Goal: Task Accomplishment & Management: Manage account settings

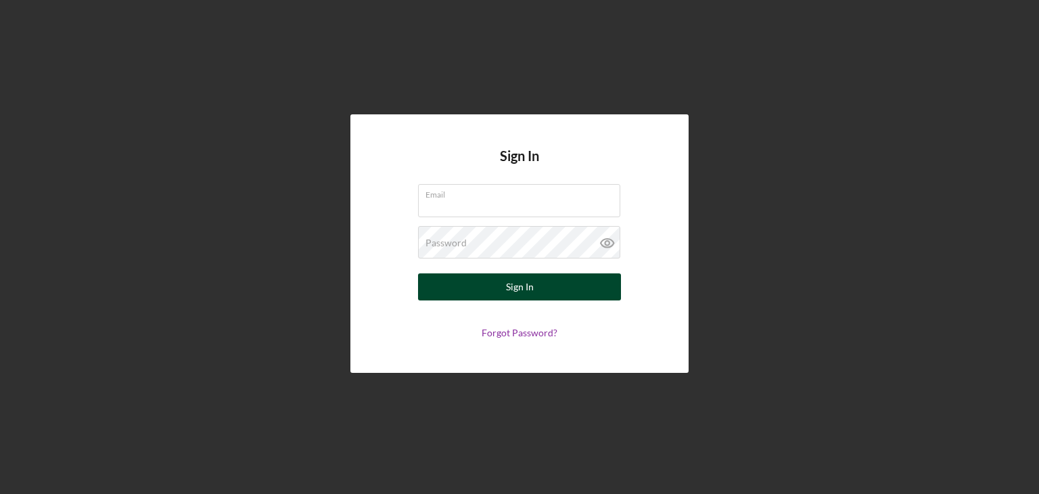
type input "[EMAIL_ADDRESS][DOMAIN_NAME]"
click at [438, 283] on button "Sign In" at bounding box center [519, 286] width 203 height 27
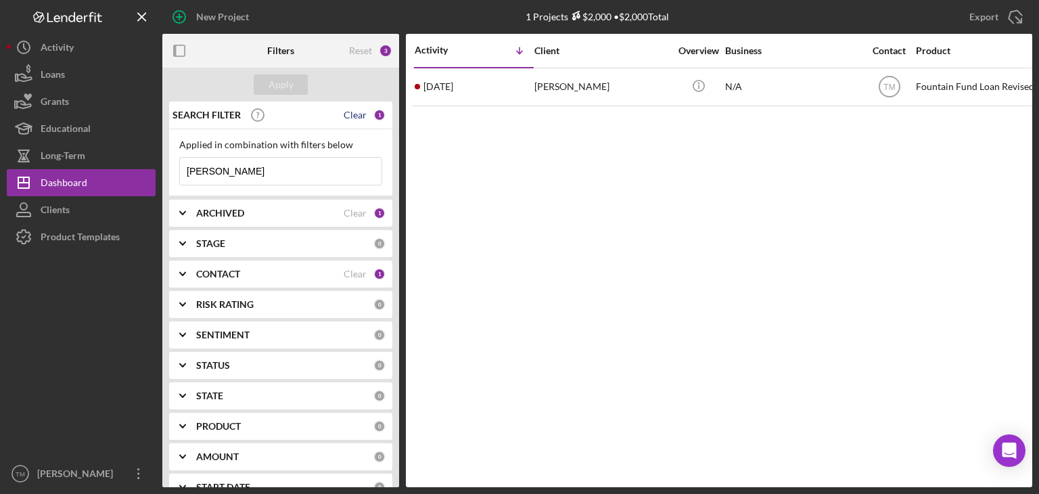
click at [359, 114] on div "Clear" at bounding box center [354, 115] width 23 height 11
click at [277, 85] on div "Apply" at bounding box center [280, 84] width 25 height 20
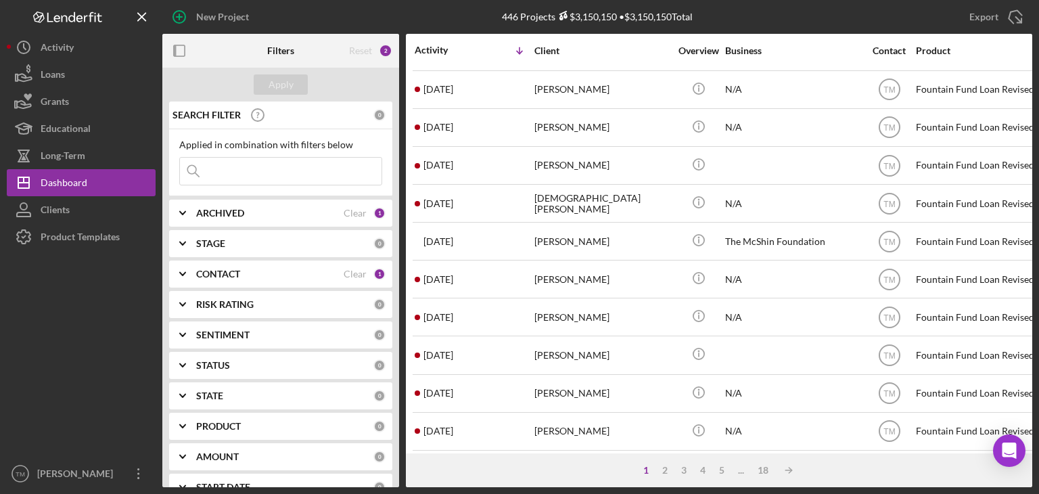
scroll to position [127, 0]
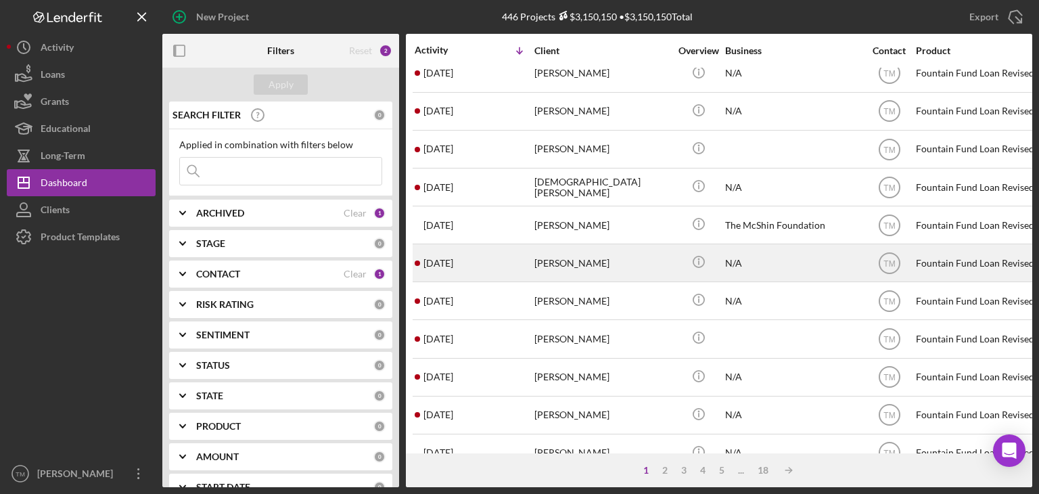
click at [561, 262] on div "[PERSON_NAME]" at bounding box center [601, 263] width 135 height 36
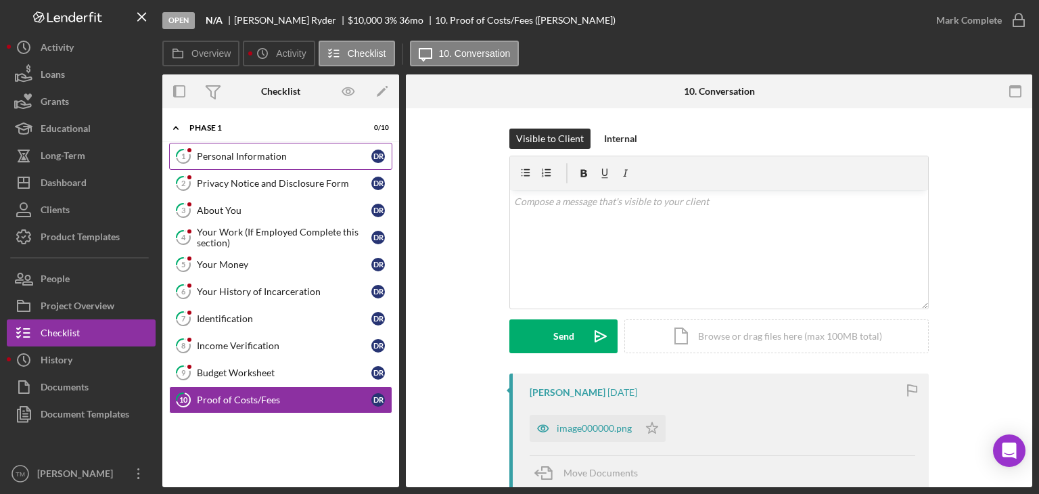
click at [258, 161] on div "Personal Information" at bounding box center [284, 156] width 174 height 11
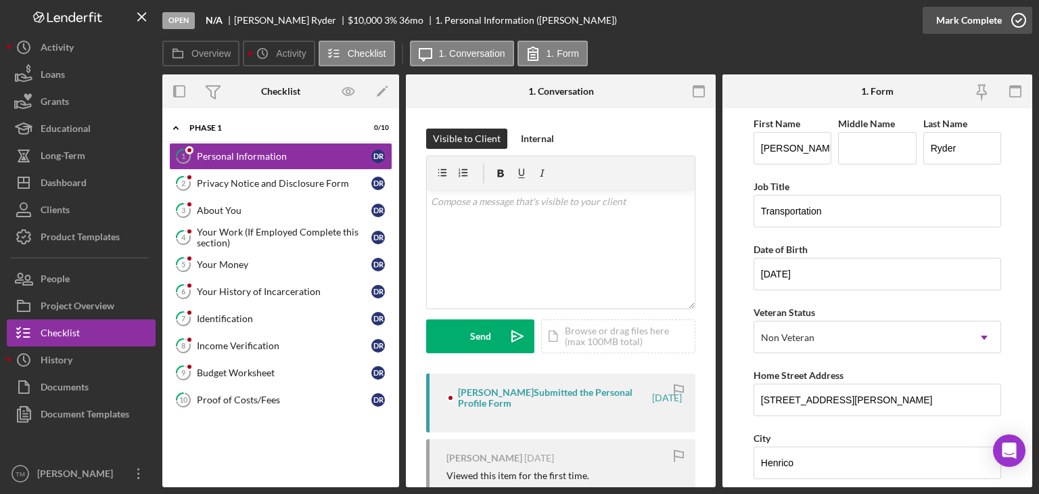
click at [998, 26] on div "Mark Complete" at bounding box center [969, 20] width 66 height 27
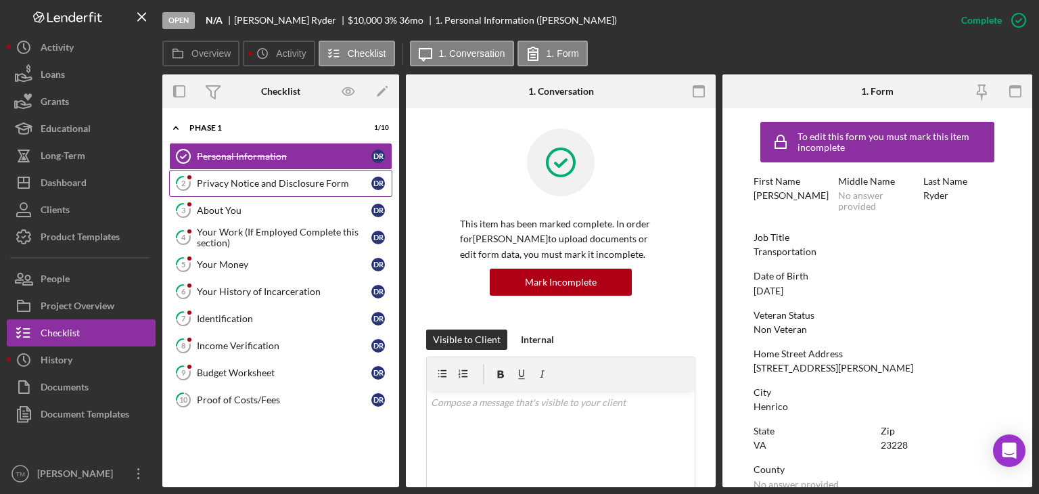
click at [226, 182] on div "Privacy Notice and Disclosure Form" at bounding box center [284, 183] width 174 height 11
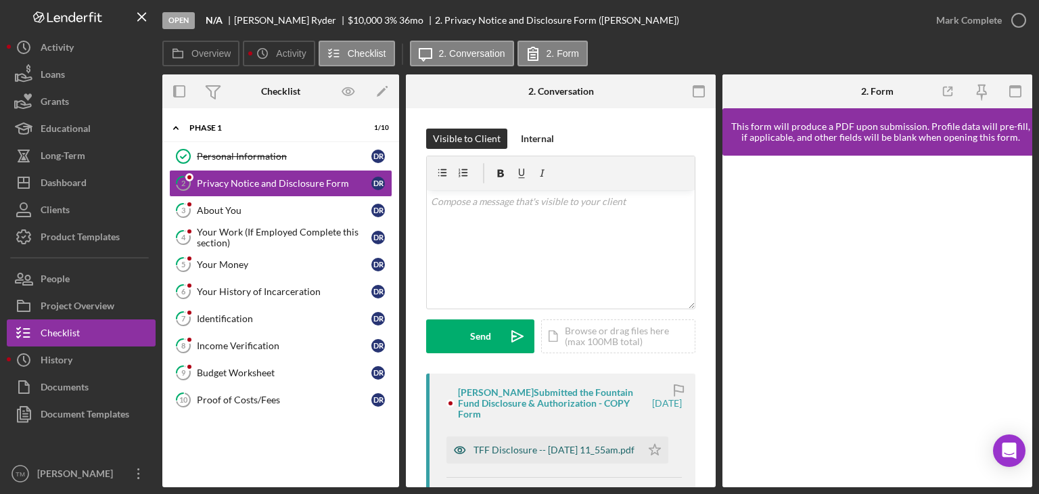
click at [504, 446] on div "TFF Disclosure -- [DATE] 11_55am.pdf" at bounding box center [553, 449] width 161 height 11
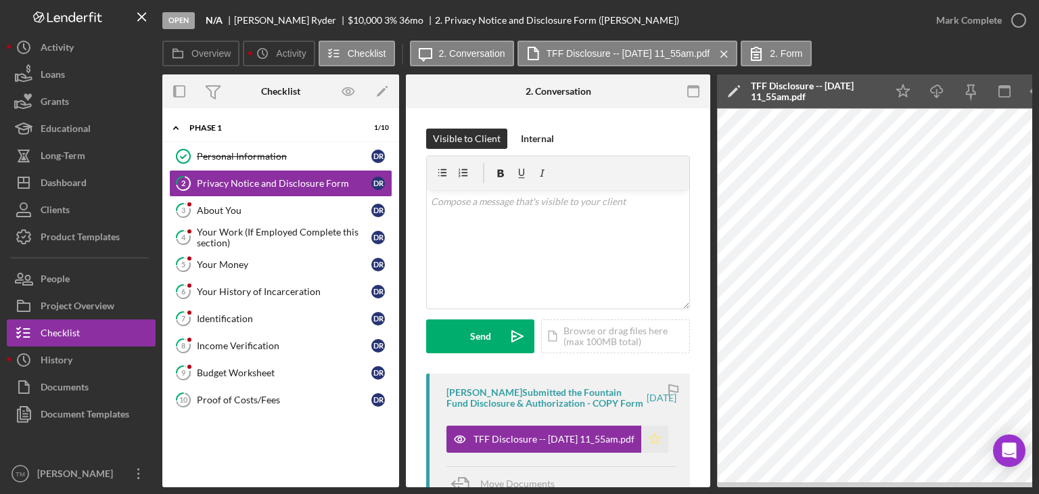
click at [653, 450] on icon "Icon/Star" at bounding box center [654, 438] width 27 height 27
click at [984, 14] on div "Mark Complete" at bounding box center [969, 20] width 66 height 27
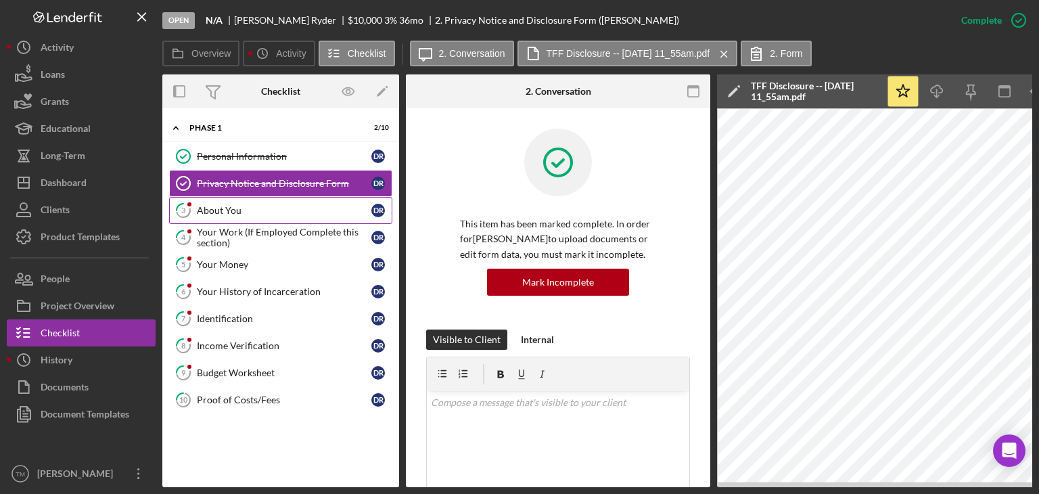
click at [221, 206] on div "About You" at bounding box center [284, 210] width 174 height 11
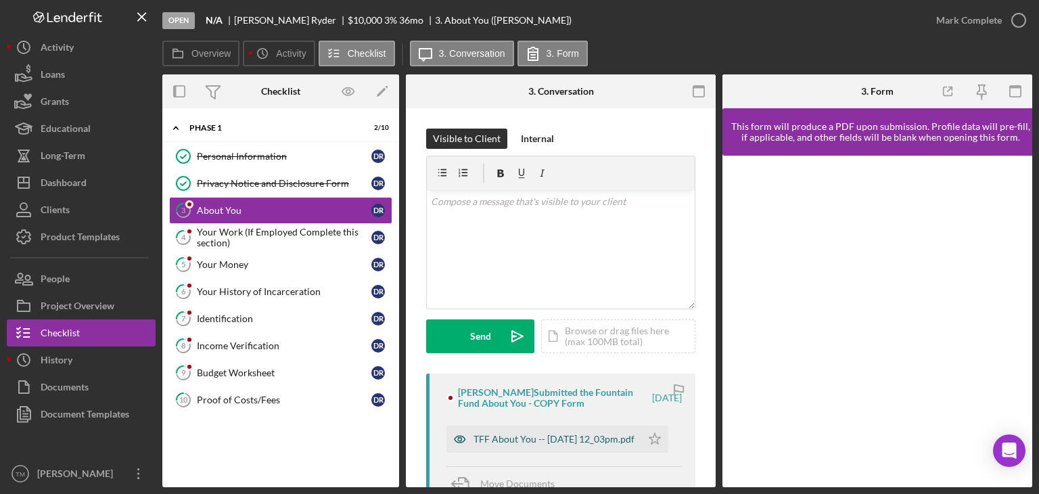
click at [500, 433] on div "TFF About You -- [DATE] 12_03pm.pdf" at bounding box center [553, 438] width 161 height 11
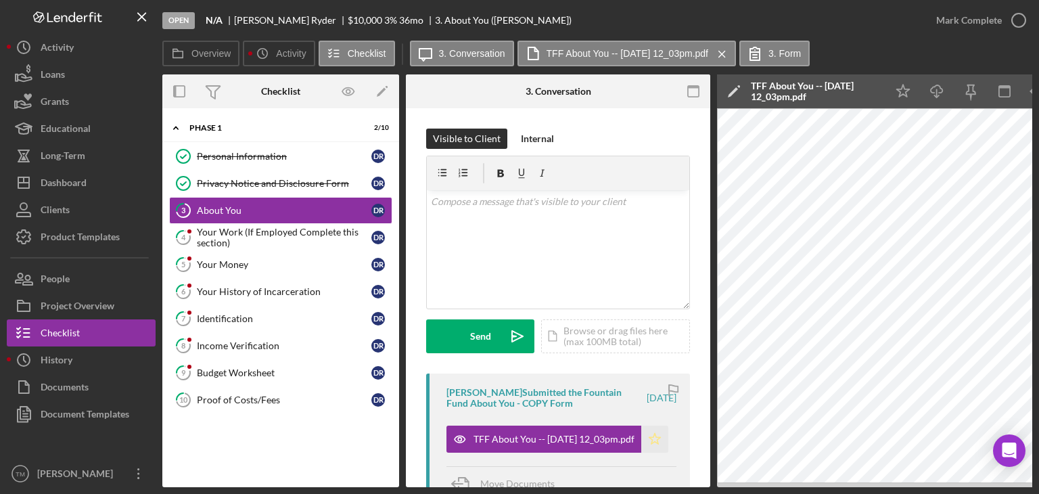
click at [653, 442] on polygon "button" at bounding box center [654, 438] width 11 height 11
click at [982, 14] on div "Mark Complete" at bounding box center [969, 20] width 66 height 27
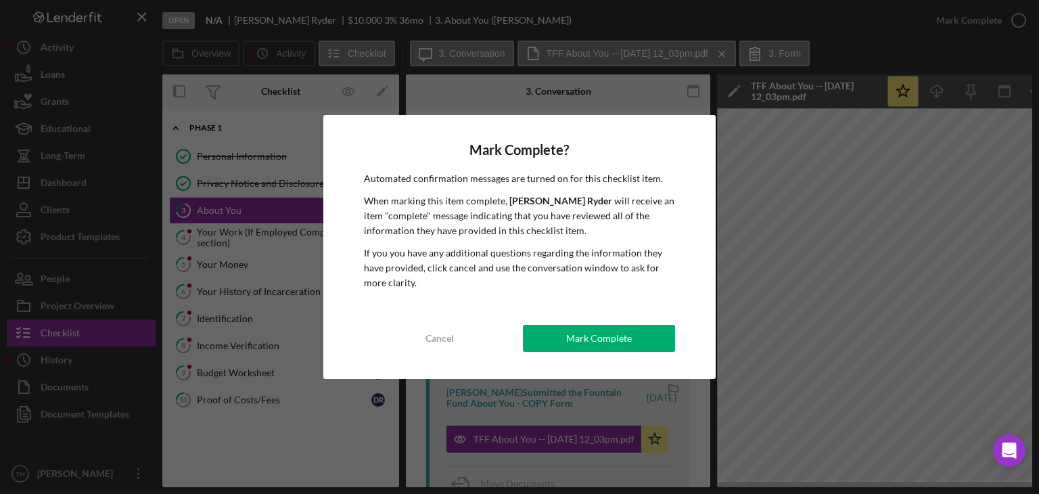
click at [602, 341] on div "Mark Complete" at bounding box center [599, 338] width 66 height 27
click at [214, 233] on div "Your Work (If Employed Complete this section)" at bounding box center [284, 238] width 174 height 22
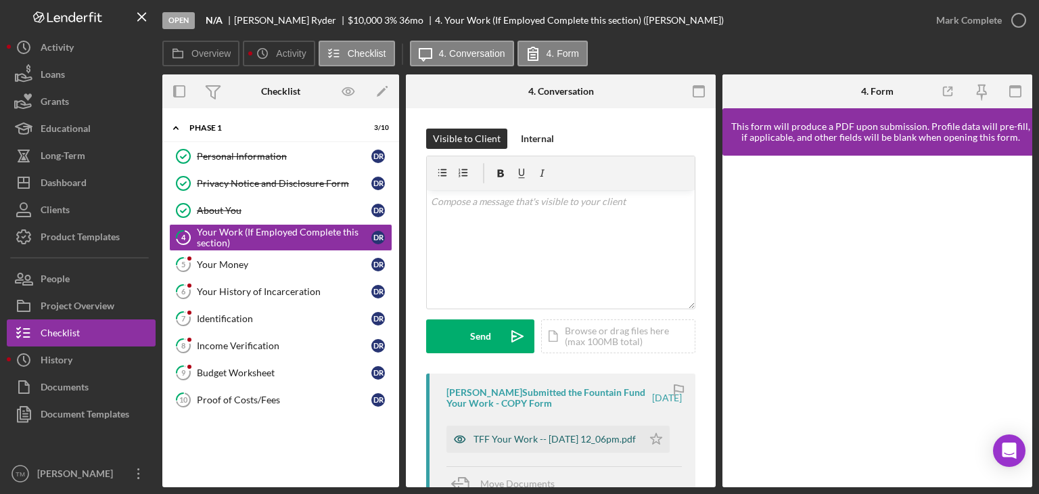
click at [523, 436] on div "TFF Your Work -- [DATE] 12_06pm.pdf" at bounding box center [554, 438] width 162 height 11
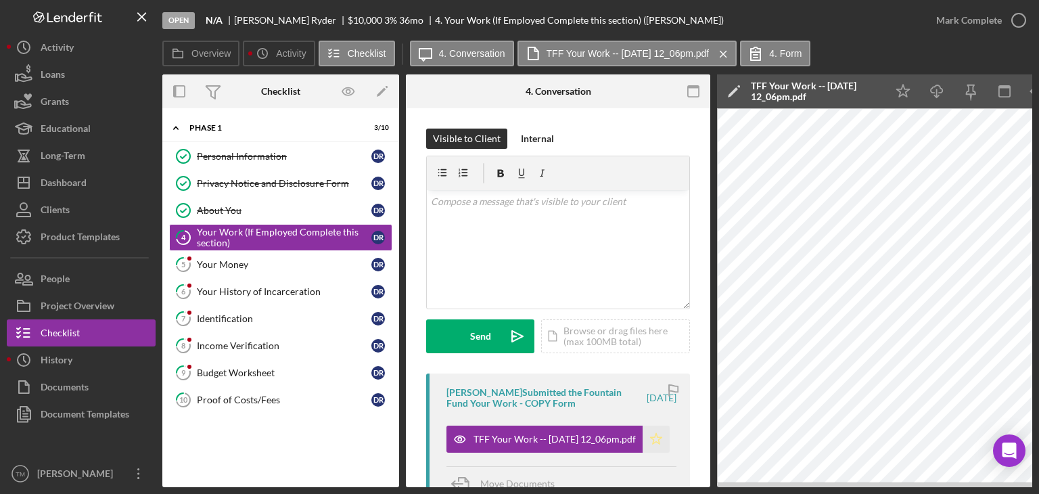
click at [654, 442] on polygon "button" at bounding box center [655, 438] width 11 height 11
click at [970, 29] on div "Mark Complete" at bounding box center [969, 20] width 66 height 27
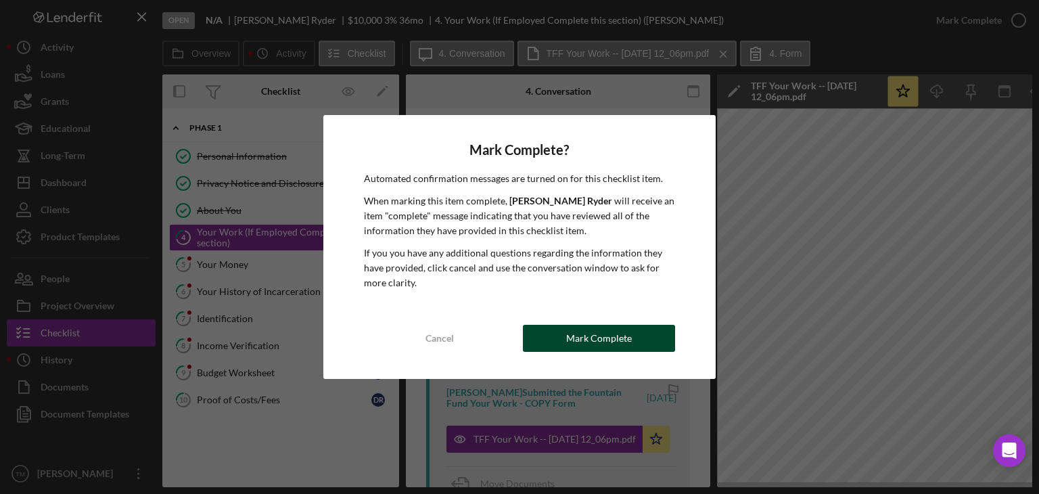
click at [571, 342] on div "Mark Complete" at bounding box center [599, 338] width 66 height 27
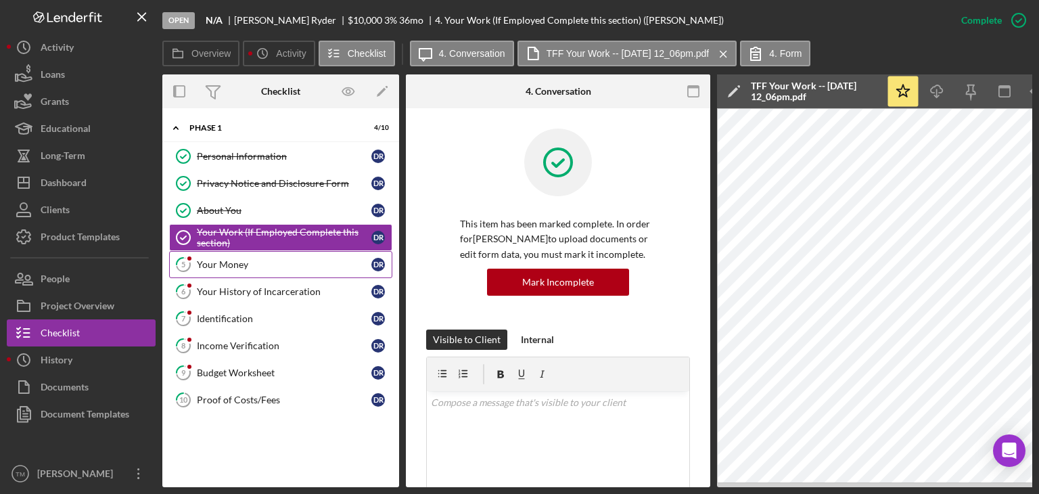
click at [224, 262] on div "Your Money" at bounding box center [284, 264] width 174 height 11
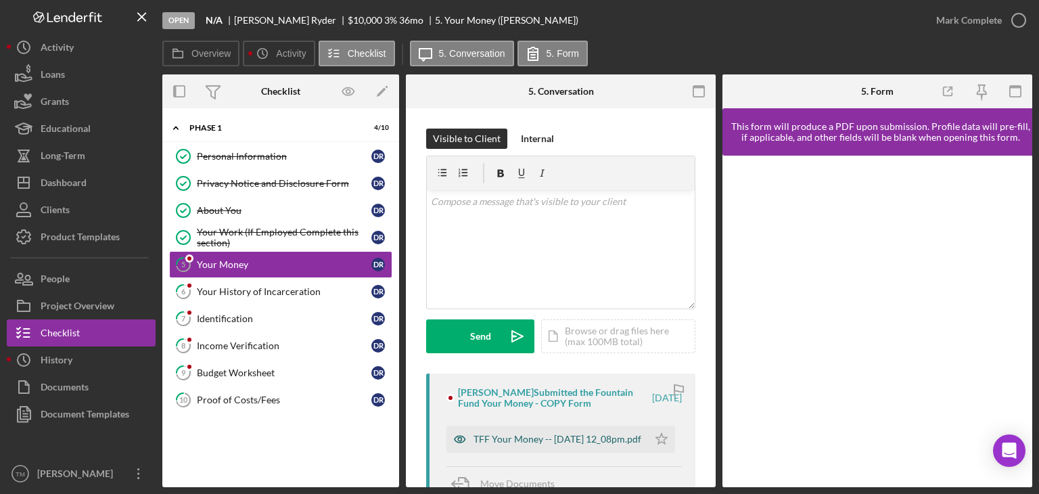
click at [506, 441] on div "TFF Your Money -- [DATE] 12_08pm.pdf" at bounding box center [557, 438] width 168 height 11
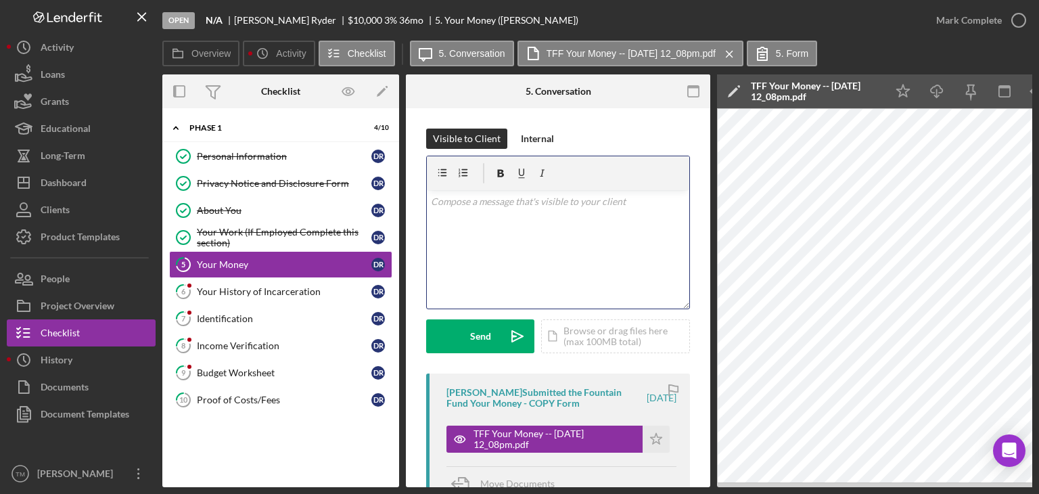
drag, startPoint x: 651, startPoint y: 439, endPoint x: 567, endPoint y: 263, distance: 195.4
click at [567, 263] on div "v Color teal Color pink Remove color Add row above Add row below Add column bef…" at bounding box center [558, 249] width 262 height 118
click at [654, 433] on icon "Icon/Star" at bounding box center [655, 438] width 27 height 27
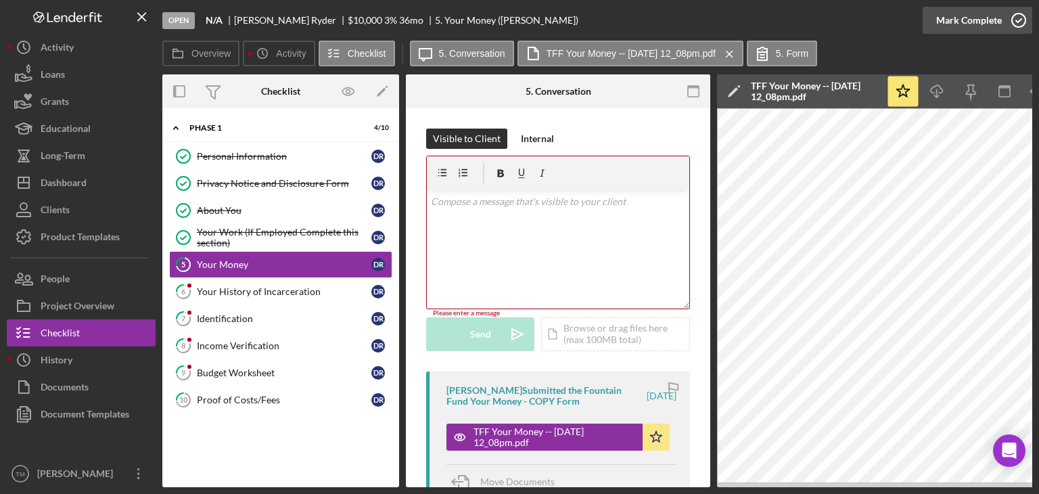
click at [944, 23] on div "Mark Complete" at bounding box center [969, 20] width 66 height 27
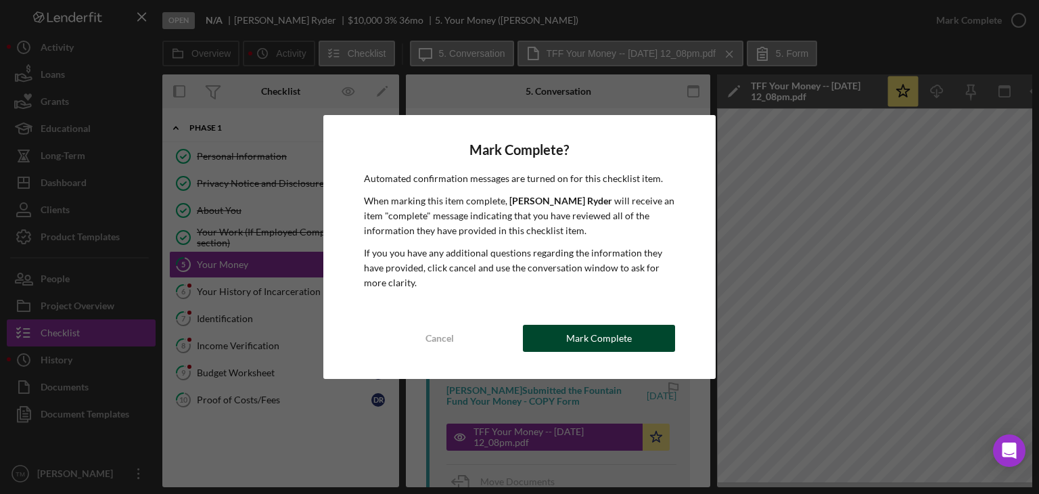
click at [583, 335] on div "Mark Complete" at bounding box center [599, 338] width 66 height 27
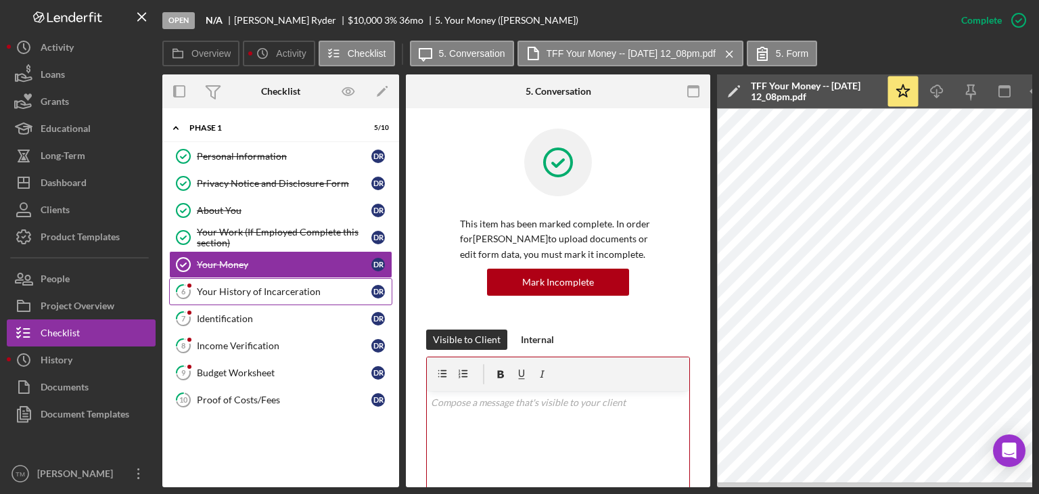
click at [224, 288] on div "Your History of Incarceration" at bounding box center [284, 291] width 174 height 11
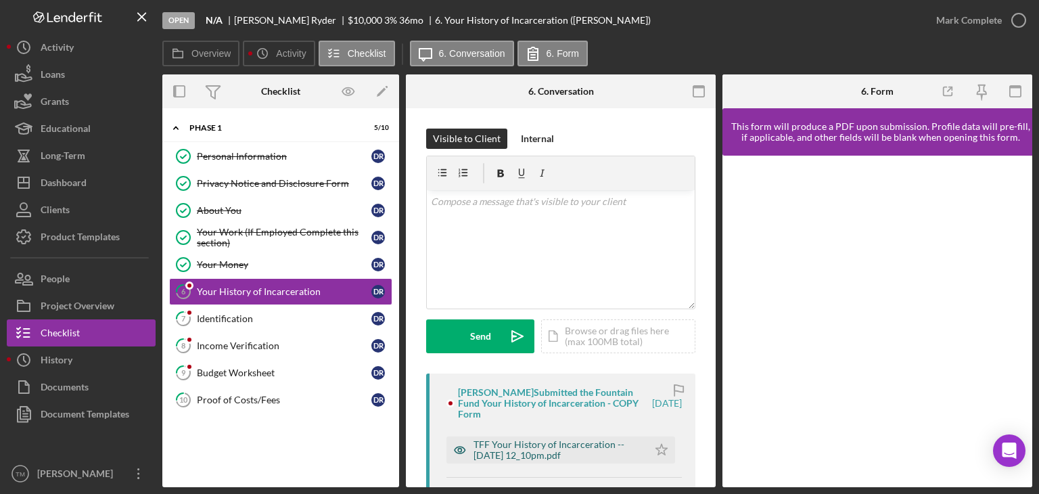
click at [500, 444] on div "TFF Your History of Incarceration -- [DATE] 12_10pm.pdf" at bounding box center [557, 450] width 168 height 22
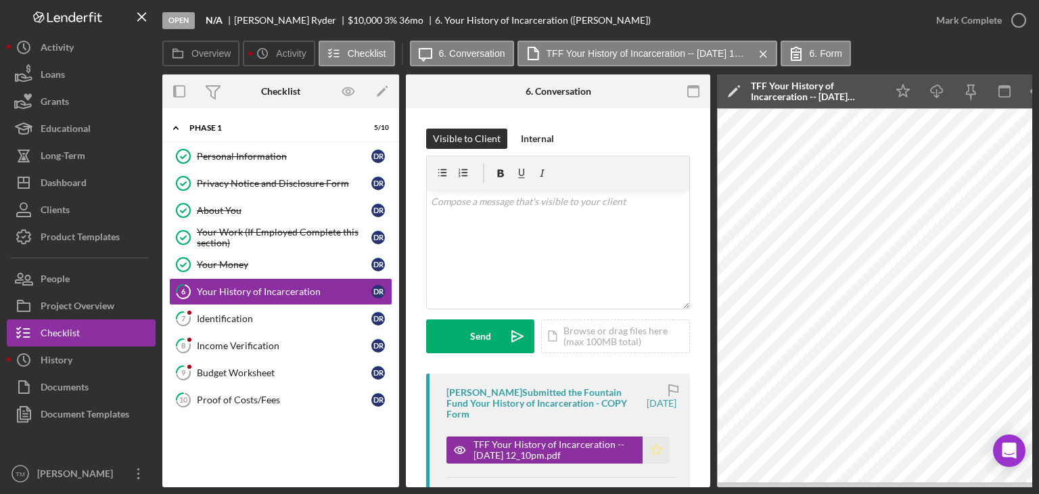
click at [654, 452] on icon "Icon/Star" at bounding box center [655, 449] width 27 height 27
click at [959, 25] on div "Mark Complete" at bounding box center [969, 20] width 66 height 27
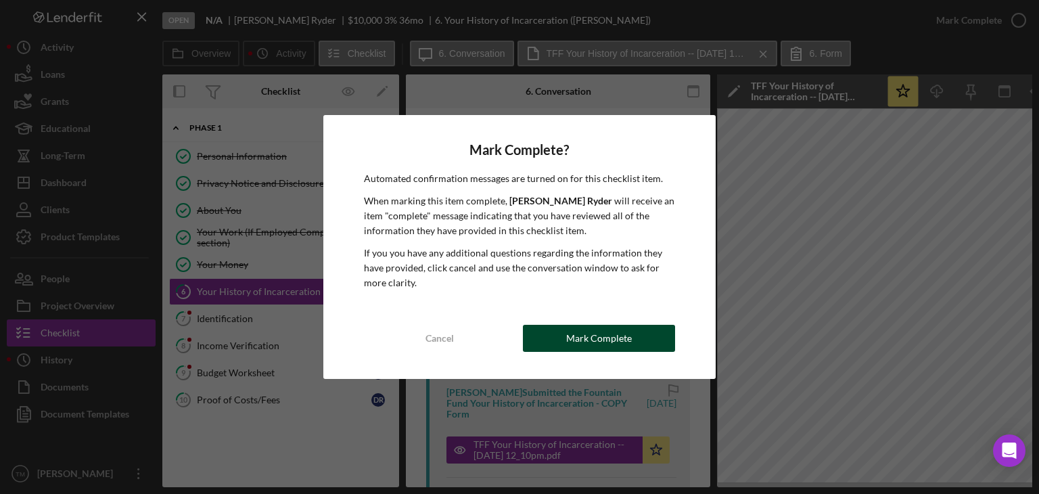
click at [583, 339] on div "Mark Complete" at bounding box center [599, 338] width 66 height 27
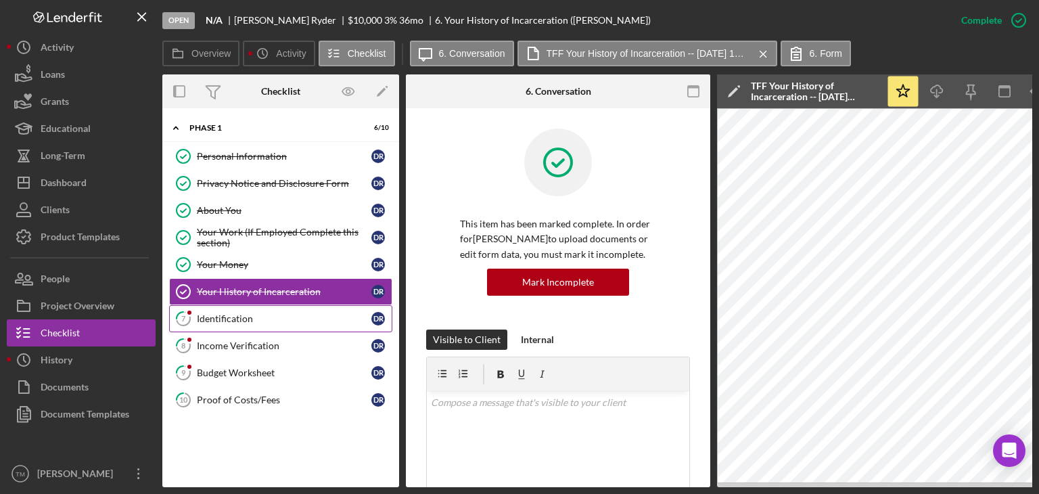
click at [226, 314] on div "Identification" at bounding box center [284, 318] width 174 height 11
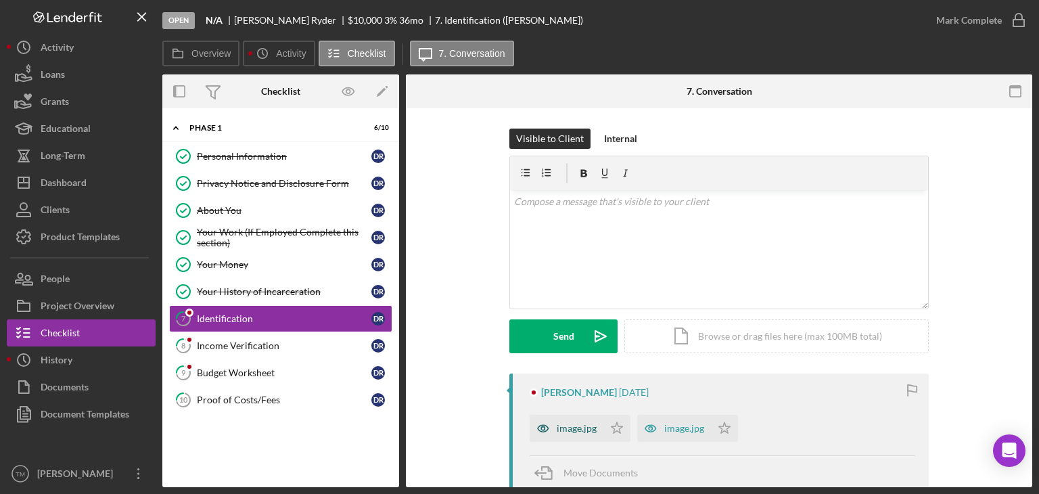
click at [563, 429] on div "image.jpg" at bounding box center [576, 428] width 40 height 11
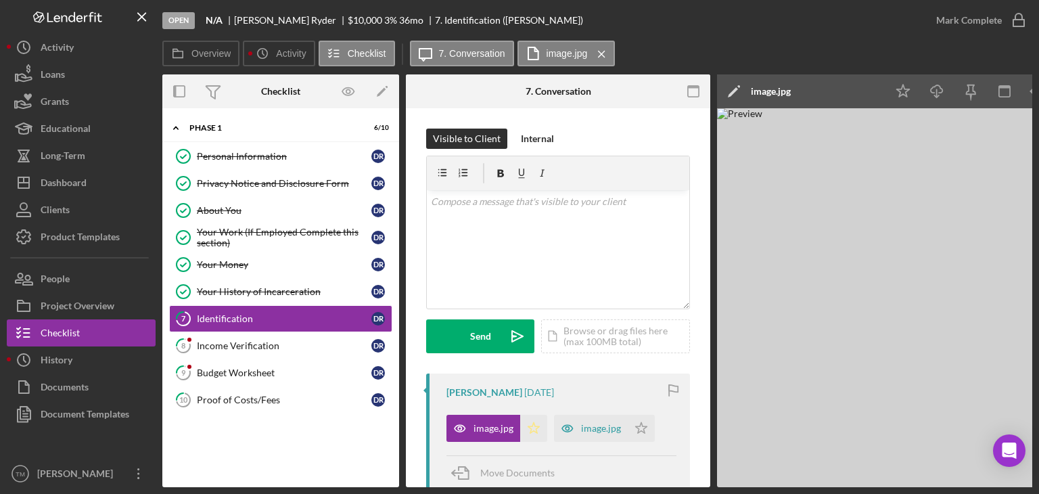
click at [533, 425] on polygon "button" at bounding box center [533, 427] width 11 height 11
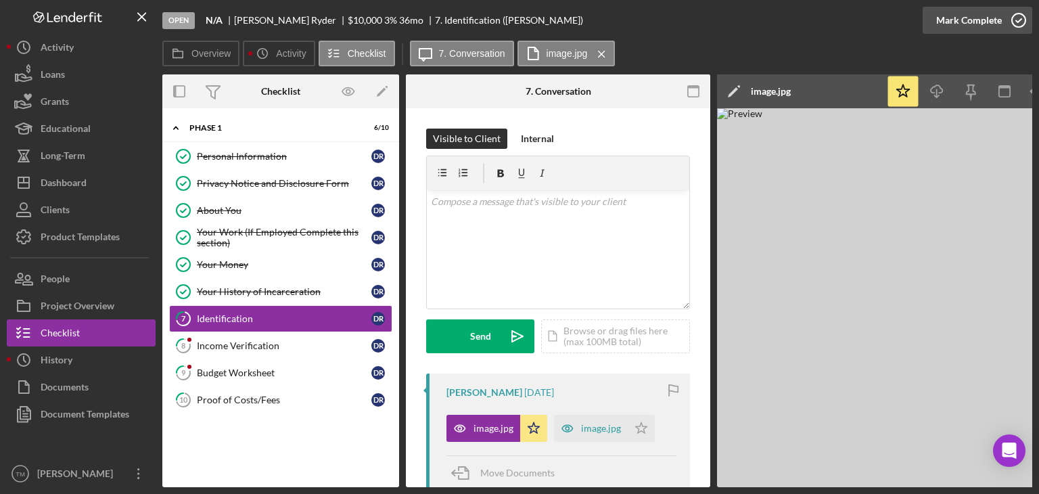
click at [976, 14] on div "Mark Complete" at bounding box center [969, 20] width 66 height 27
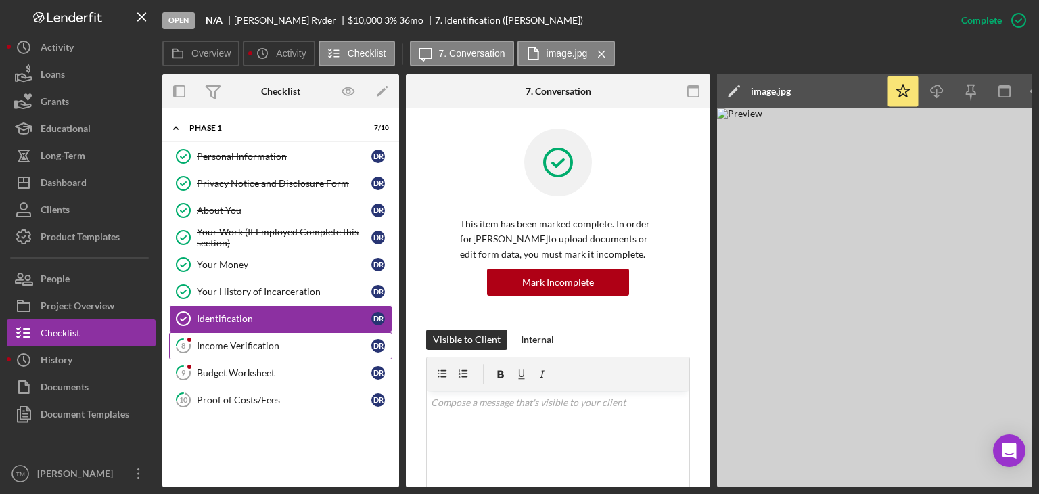
click at [242, 336] on link "8 Income Verification D R" at bounding box center [280, 345] width 223 height 27
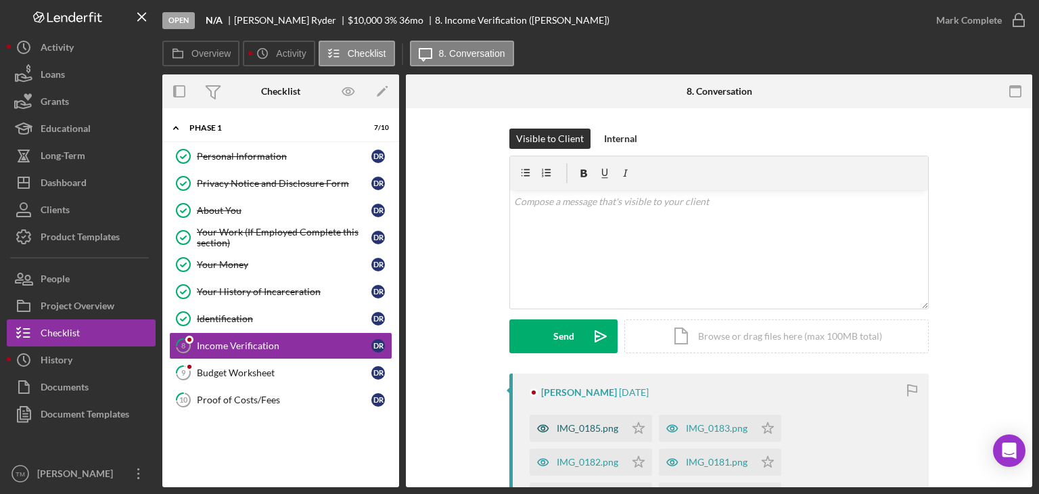
click at [581, 425] on div "IMG_0185.png" at bounding box center [587, 428] width 62 height 11
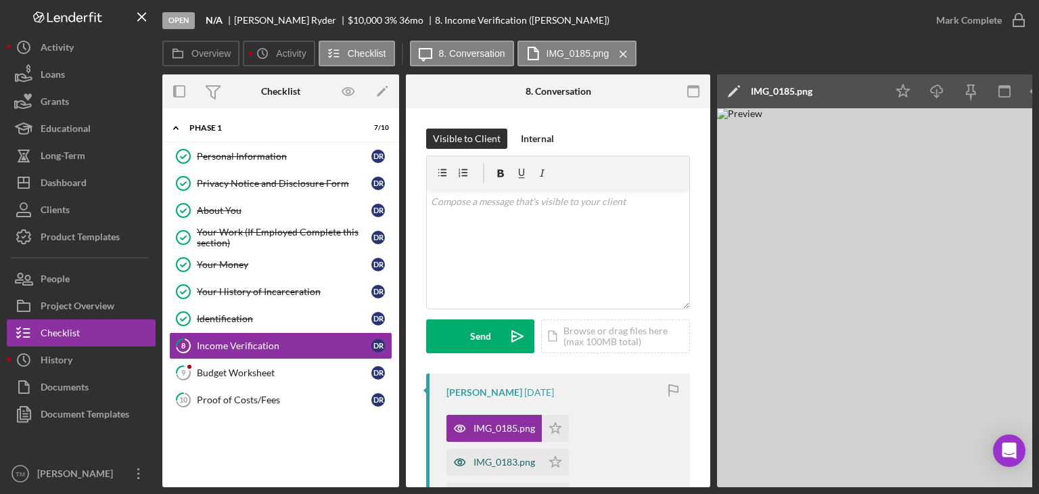
click at [509, 462] on div "IMG_0183.png" at bounding box center [504, 461] width 62 height 11
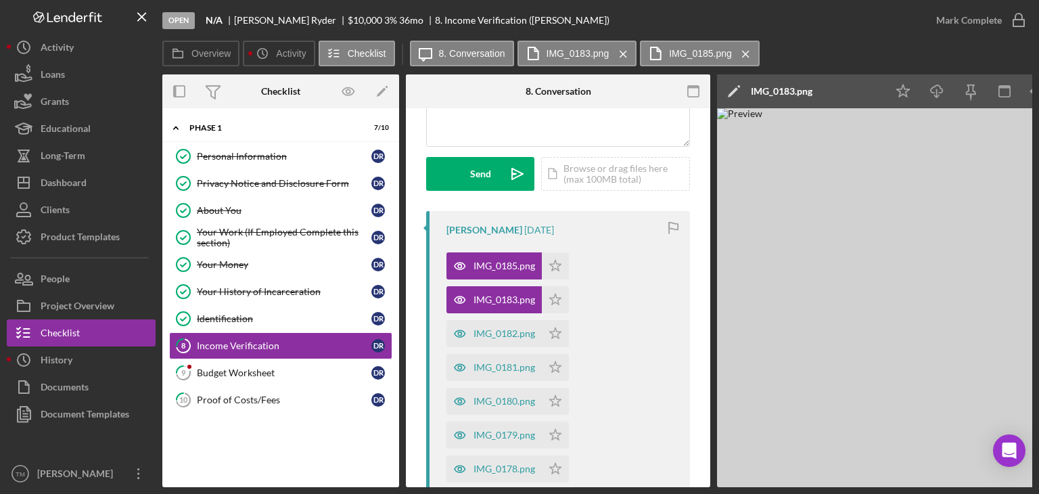
scroll to position [181, 0]
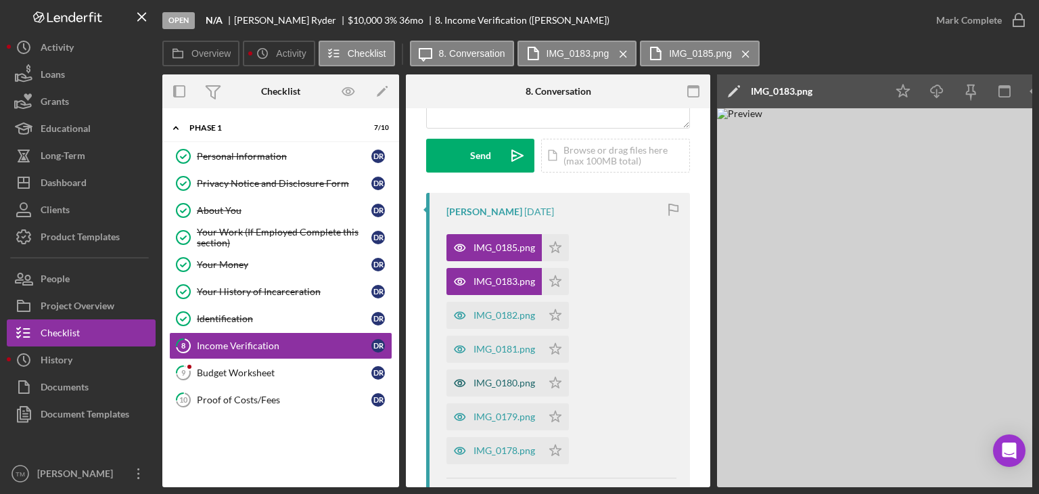
click at [484, 396] on div "IMG_0180.png" at bounding box center [493, 382] width 95 height 27
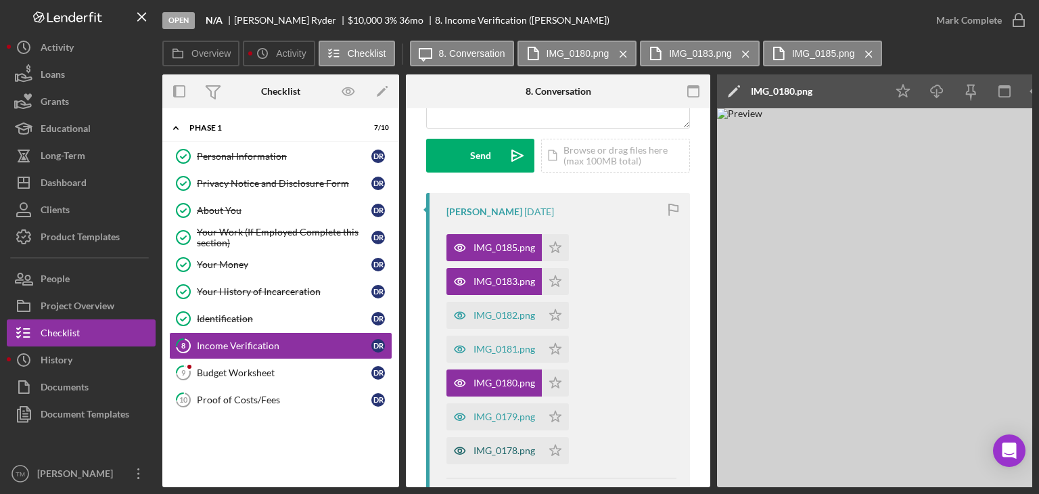
click at [515, 445] on div "IMG_0178.png" at bounding box center [504, 450] width 62 height 11
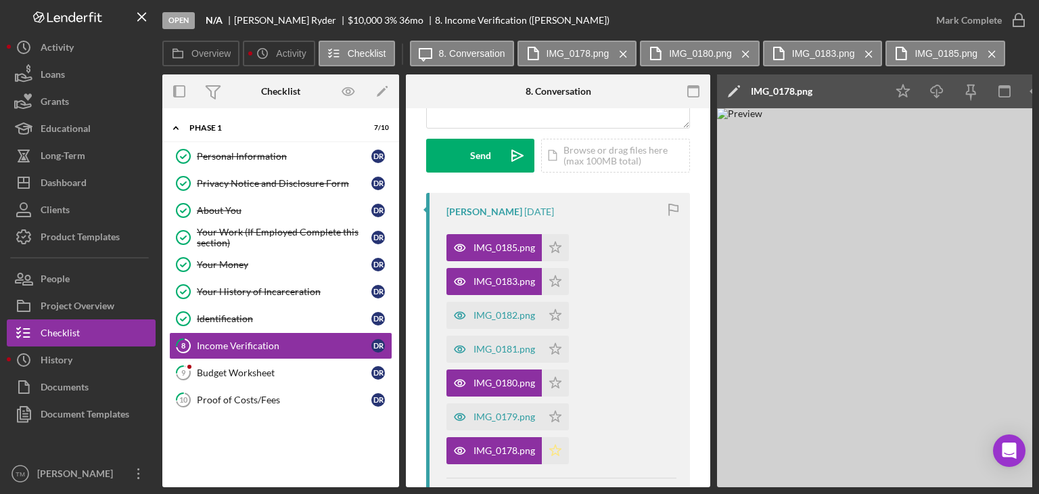
click at [553, 448] on polygon "button" at bounding box center [555, 449] width 11 height 11
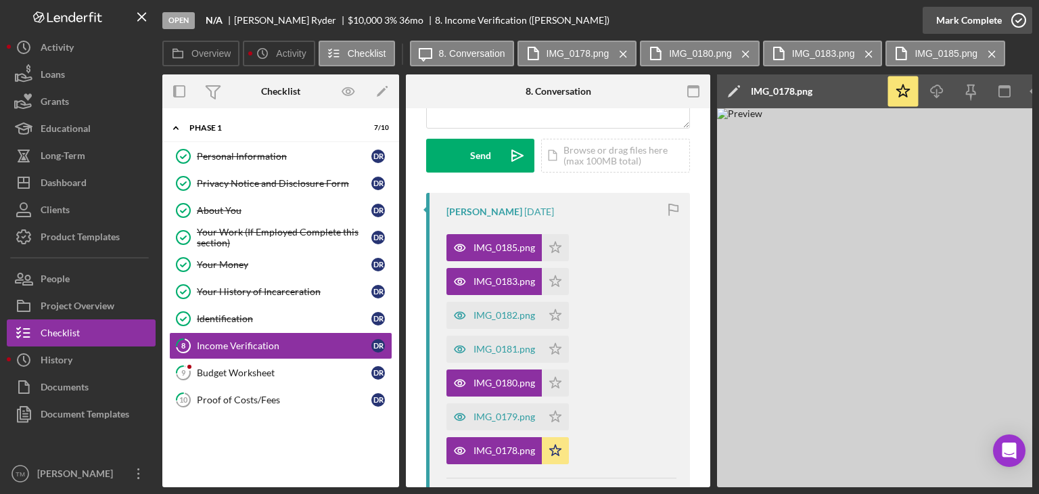
click at [951, 16] on div "Mark Complete" at bounding box center [969, 20] width 66 height 27
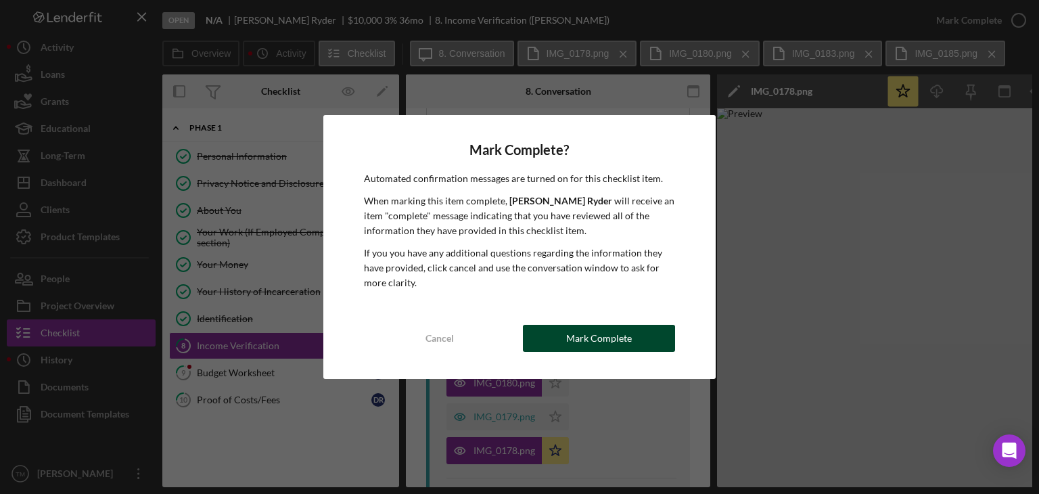
click at [551, 335] on button "Mark Complete" at bounding box center [599, 338] width 152 height 27
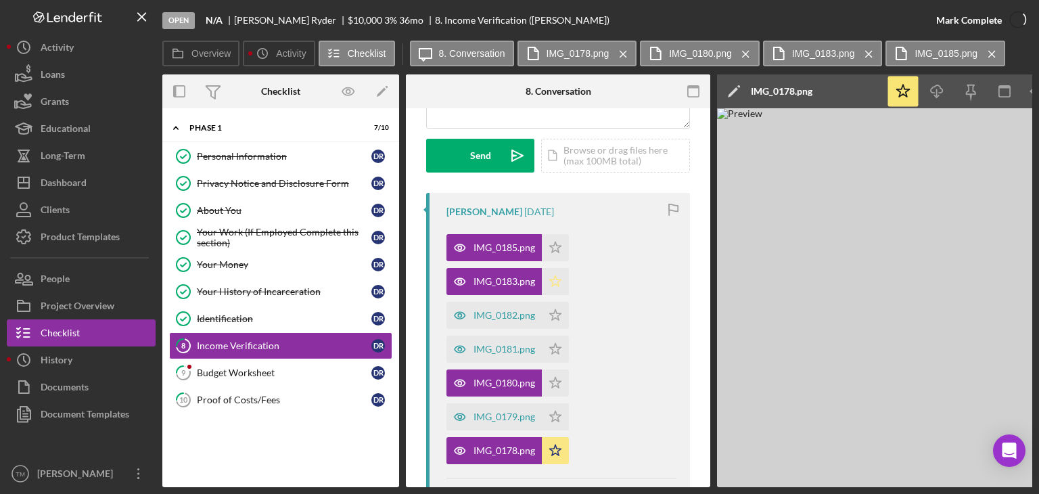
scroll to position [381, 0]
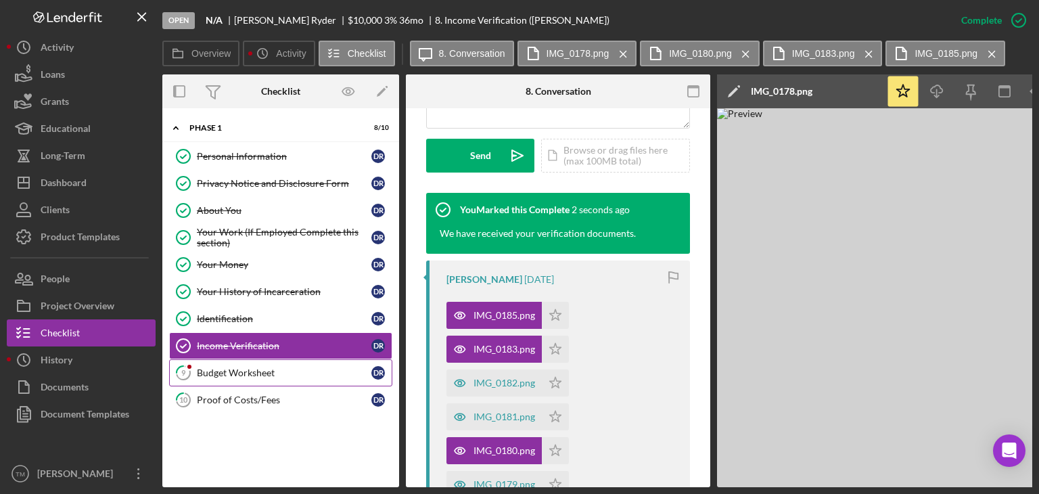
click at [233, 361] on link "9 Budget Worksheet D R" at bounding box center [280, 372] width 223 height 27
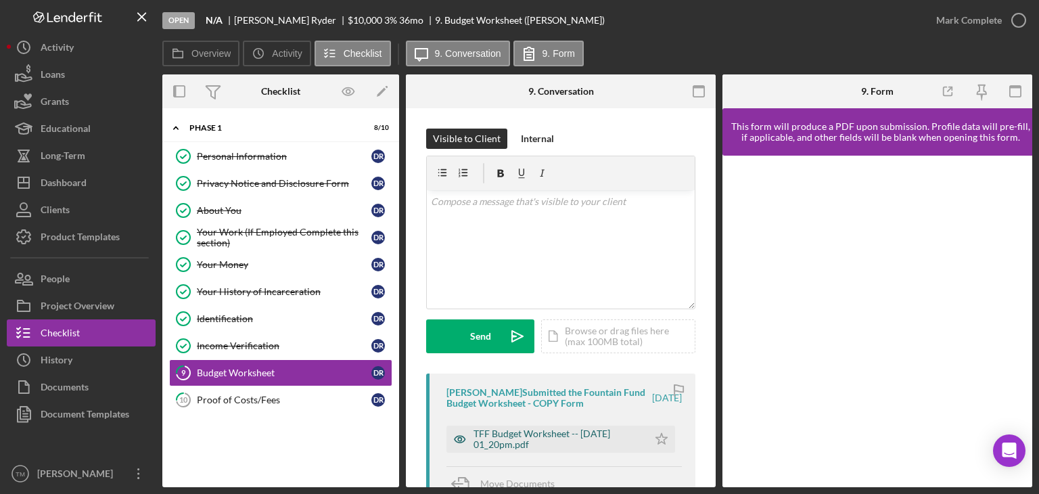
click at [497, 432] on div "TFF Budget Worksheet -- [DATE] 01_20pm.pdf" at bounding box center [557, 439] width 168 height 22
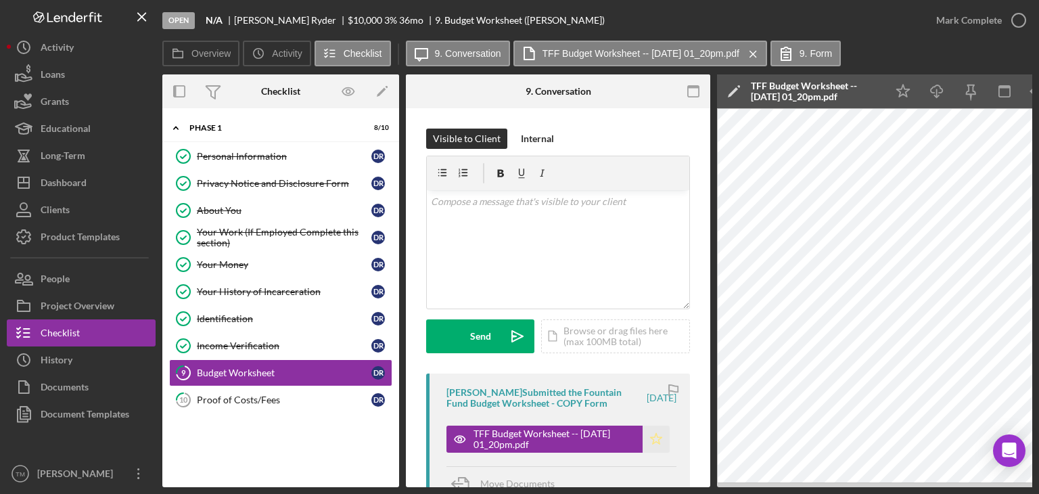
click at [650, 438] on icon "Icon/Star" at bounding box center [655, 438] width 27 height 27
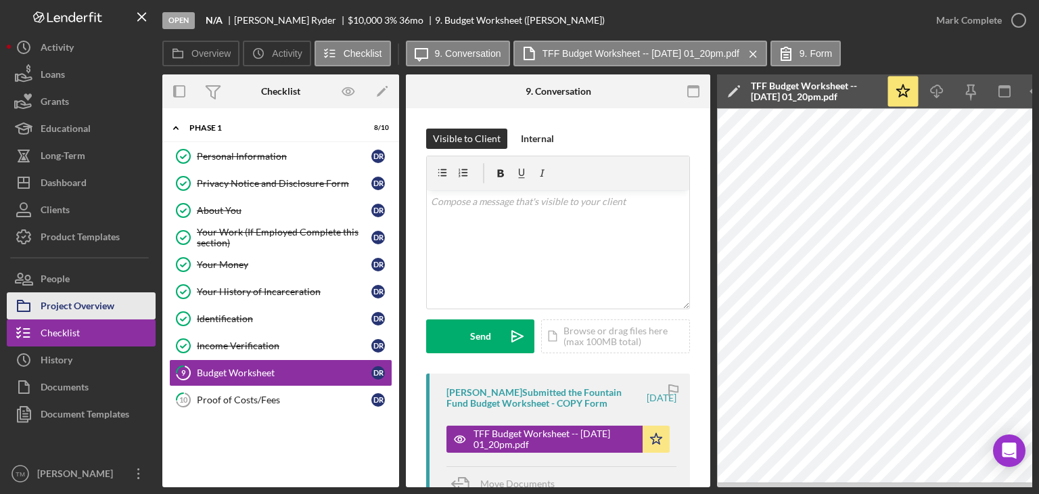
click at [95, 306] on div "Project Overview" at bounding box center [78, 307] width 74 height 30
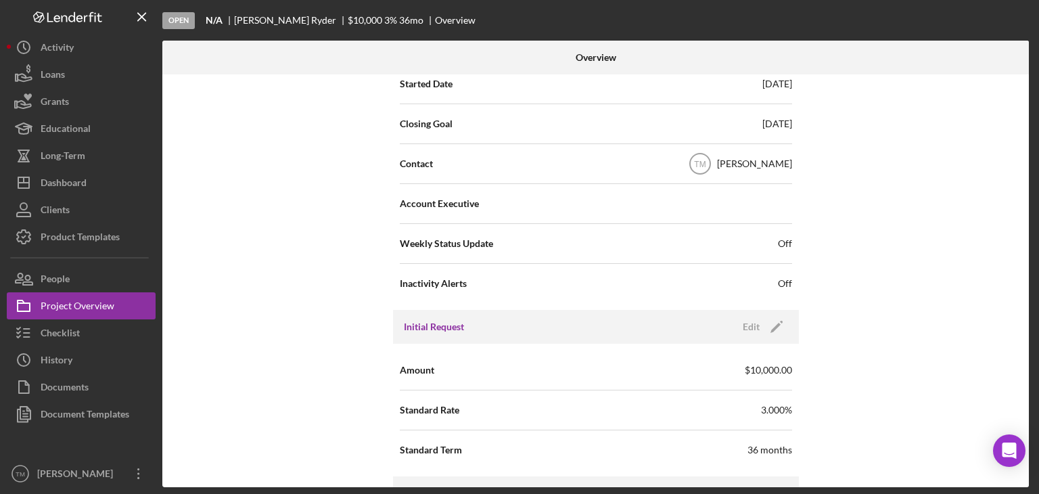
scroll to position [452, 0]
